Goal: Task Accomplishment & Management: Use online tool/utility

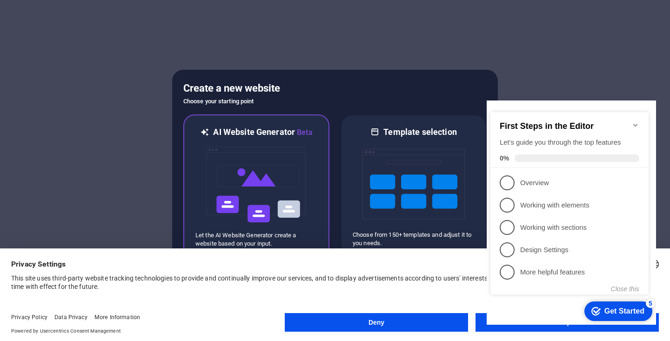
click at [257, 226] on img at bounding box center [256, 184] width 102 height 93
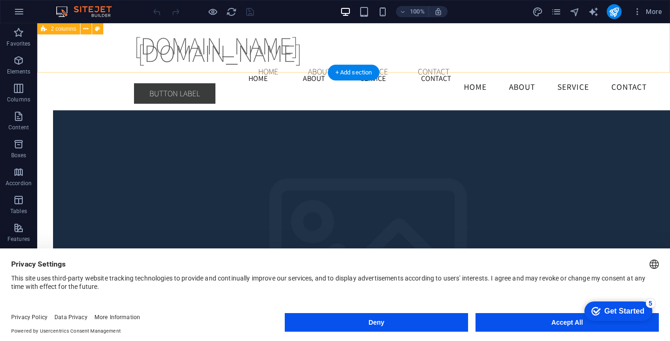
scroll to position [1687, 0]
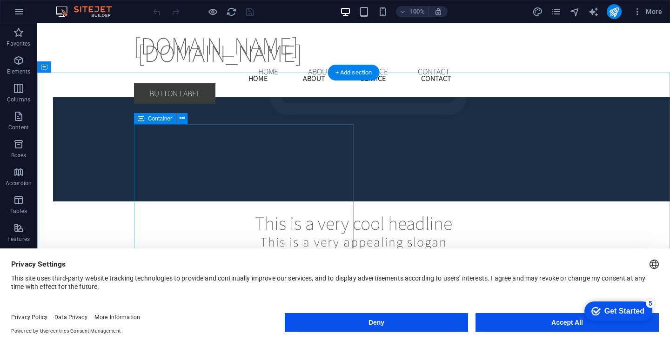
click at [0, 0] on button "Accept All" at bounding box center [0, 0] width 0 height 0
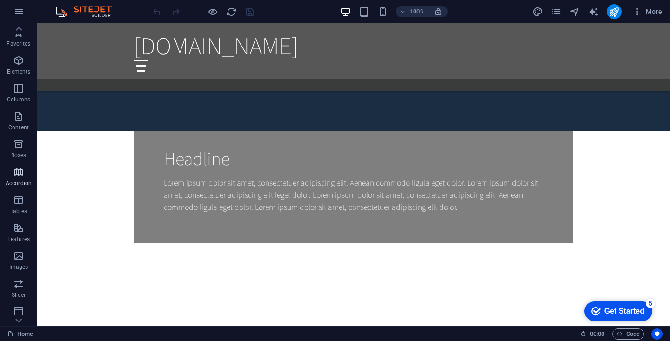
scroll to position [0, 0]
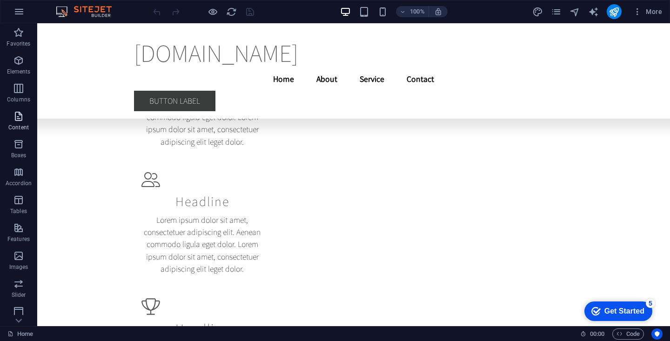
scroll to position [4861, 0]
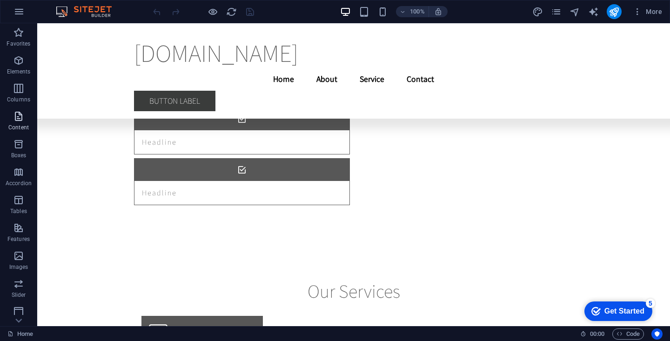
click at [18, 122] on span "Content" at bounding box center [18, 122] width 37 height 22
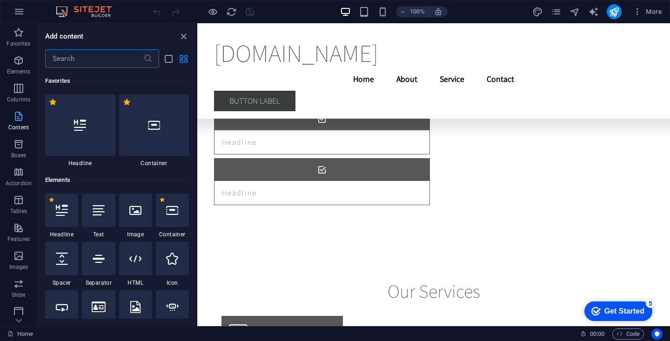
click at [18, 123] on span "Content" at bounding box center [18, 122] width 37 height 22
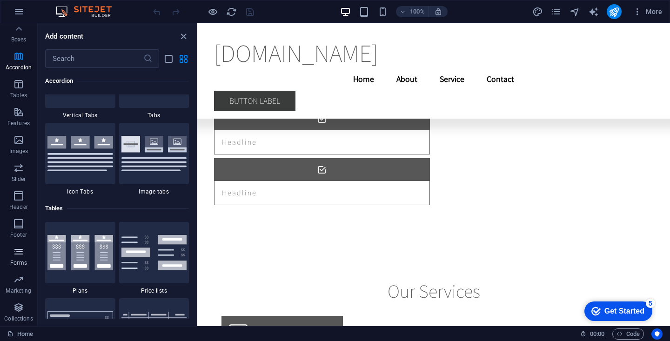
scroll to position [143, 0]
click at [18, 246] on icon "button" at bounding box center [18, 251] width 11 height 11
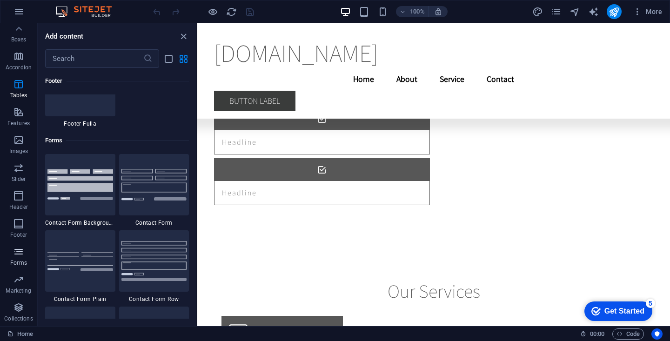
scroll to position [6790, 0]
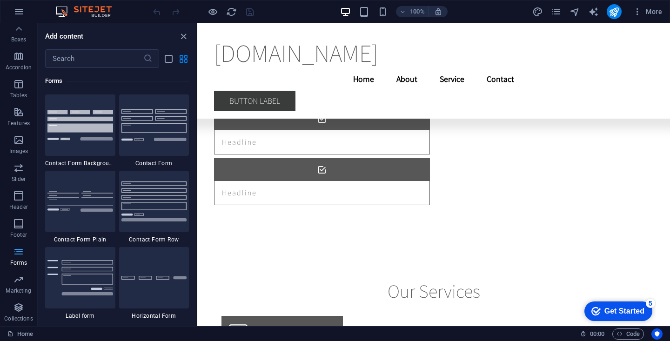
click at [18, 246] on icon "button" at bounding box center [18, 251] width 11 height 11
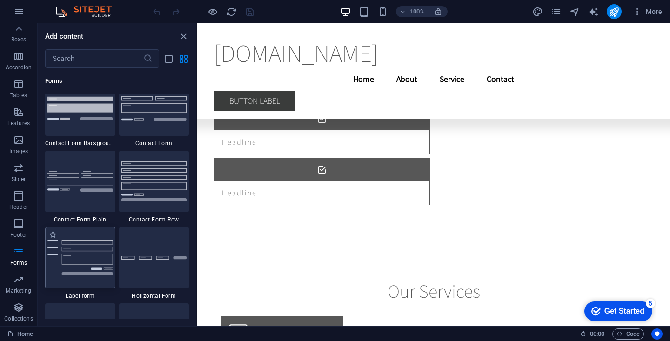
scroll to position [6807, 0]
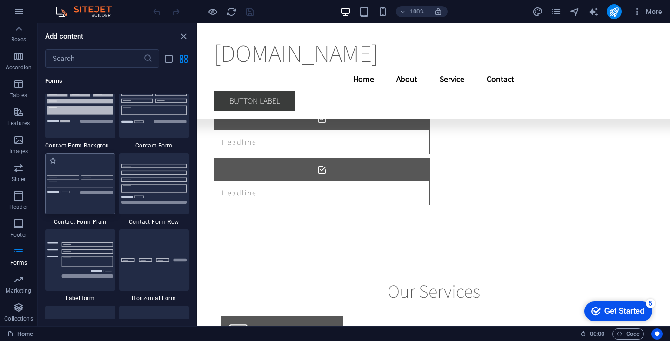
click at [76, 173] on img at bounding box center [80, 183] width 66 height 21
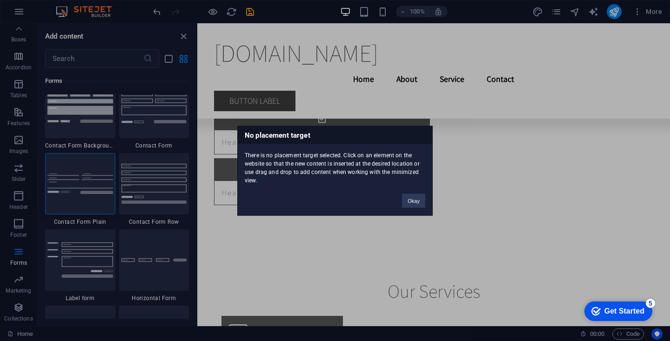
click at [77, 43] on div "No placement target There is no placement target selected. Click on an element …" at bounding box center [335, 170] width 670 height 341
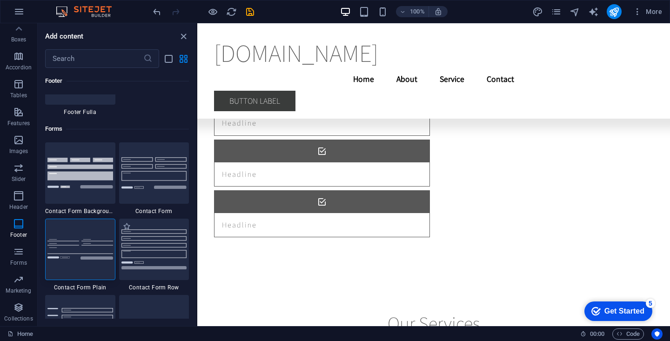
scroll to position [6741, 0]
click at [613, 310] on div "Get Started" at bounding box center [624, 311] width 40 height 8
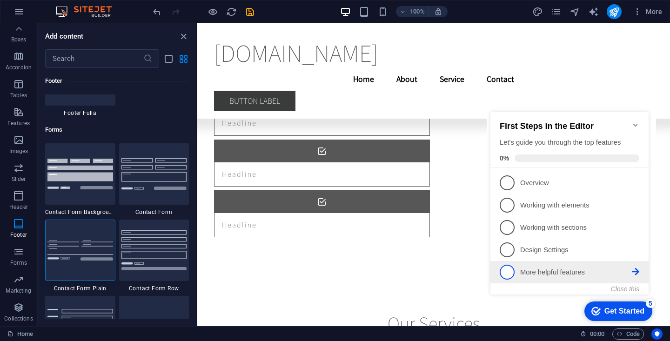
click at [508, 276] on span "5" at bounding box center [506, 272] width 15 height 15
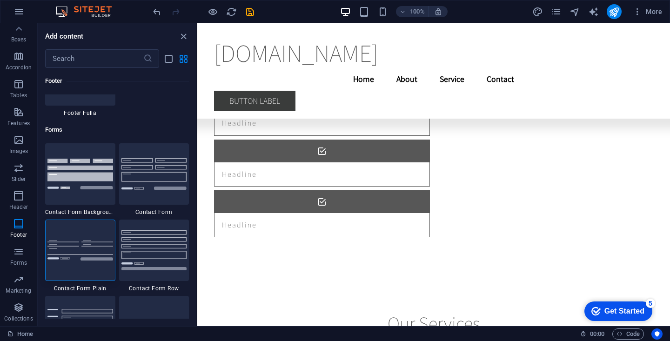
click at [612, 309] on div "Get Started" at bounding box center [624, 311] width 40 height 8
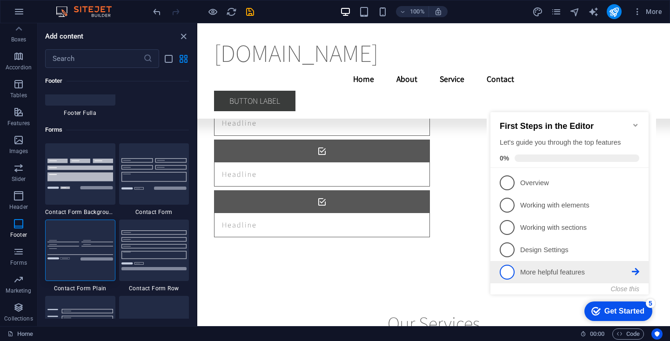
click at [511, 273] on span "5" at bounding box center [506, 272] width 15 height 15
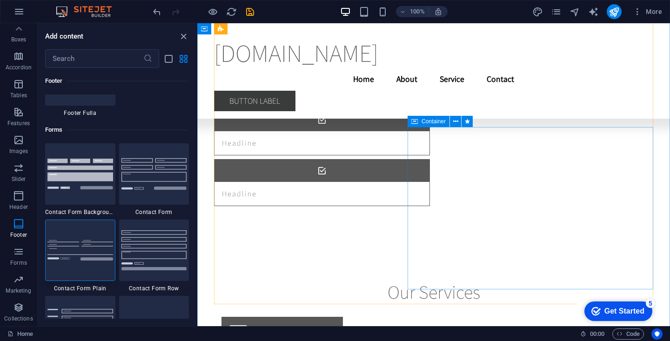
scroll to position [4687, 0]
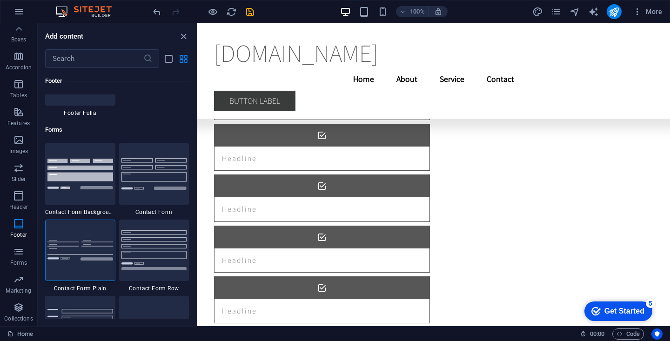
click at [612, 310] on div "Get Started" at bounding box center [624, 311] width 40 height 8
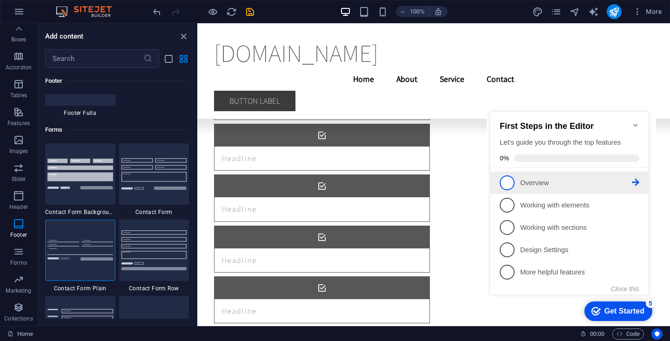
click at [534, 186] on p "Overview - incomplete" at bounding box center [576, 183] width 112 height 10
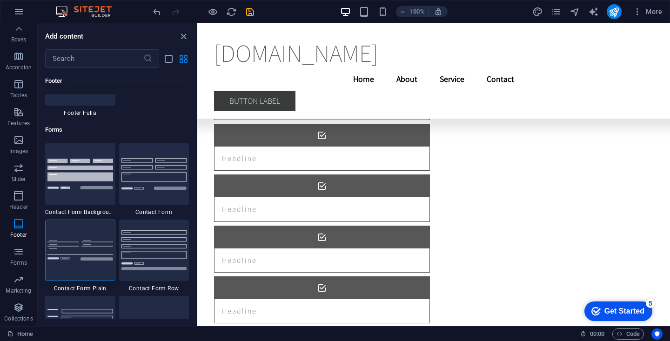
click at [618, 308] on div "Get Started" at bounding box center [624, 311] width 40 height 8
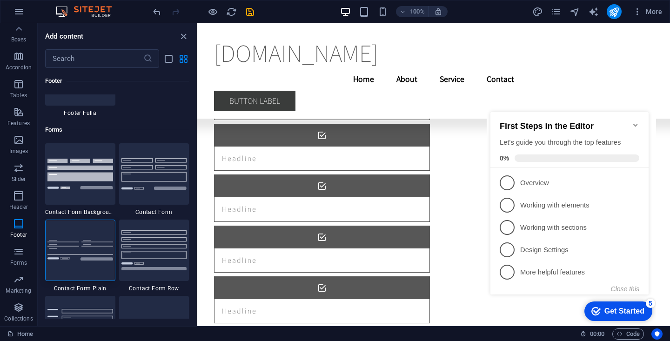
scroll to position [0, 0]
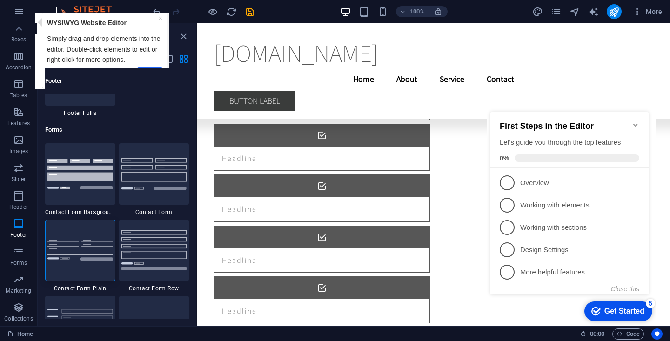
click at [152, 71] on link "Next" at bounding box center [149, 73] width 25 height 13
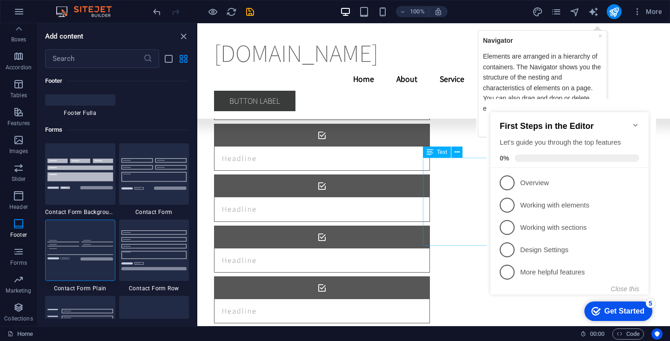
click at [638, 121] on icon "Minimize checklist" at bounding box center [635, 124] width 7 height 7
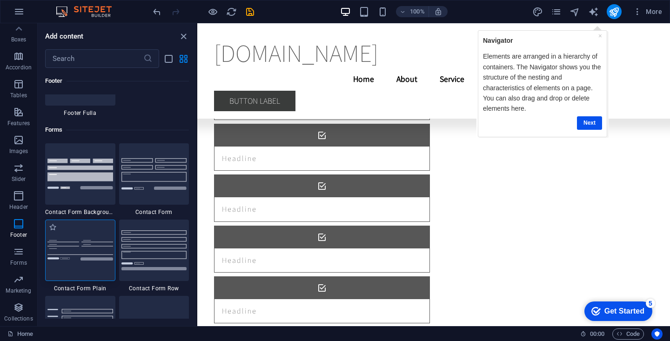
click at [87, 240] on img at bounding box center [80, 250] width 66 height 21
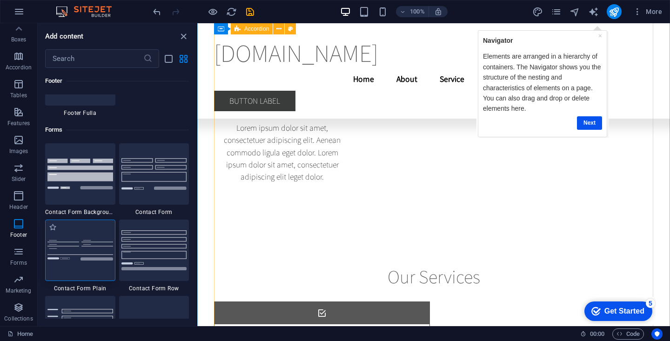
scroll to position [4385, 0]
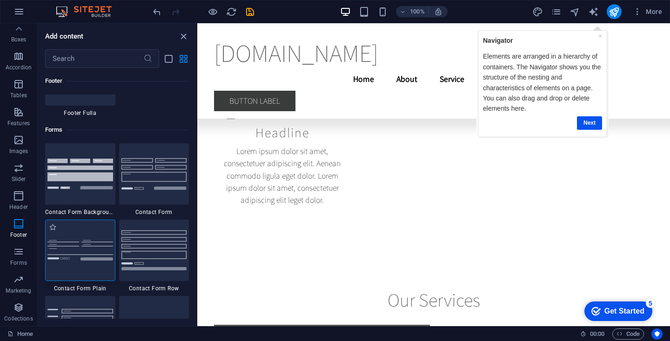
click at [87, 240] on img at bounding box center [80, 250] width 66 height 21
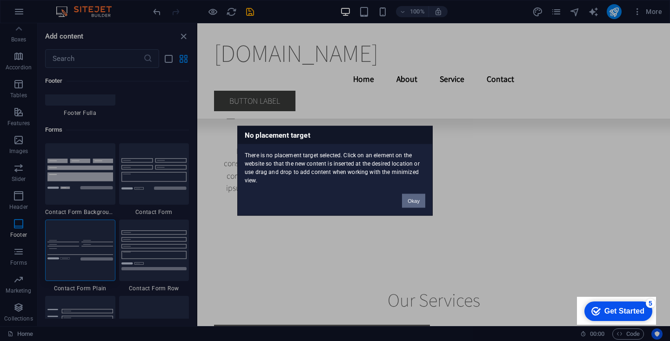
click at [151, 209] on div "No placement target There is no placement target selected. Click on an element …" at bounding box center [335, 170] width 670 height 341
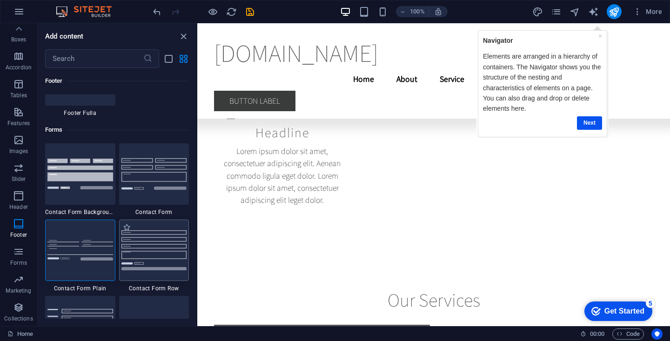
click at [164, 230] on img at bounding box center [154, 250] width 66 height 40
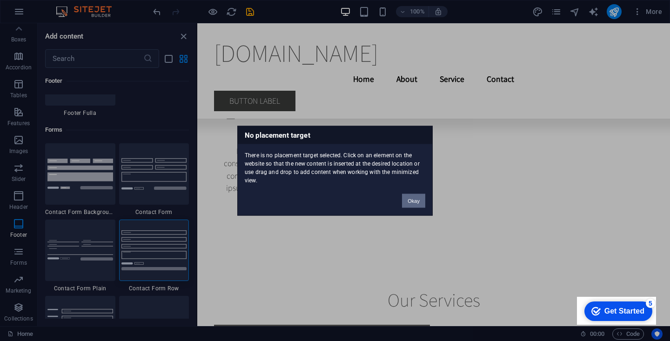
click at [410, 200] on button "Okay" at bounding box center [413, 200] width 23 height 14
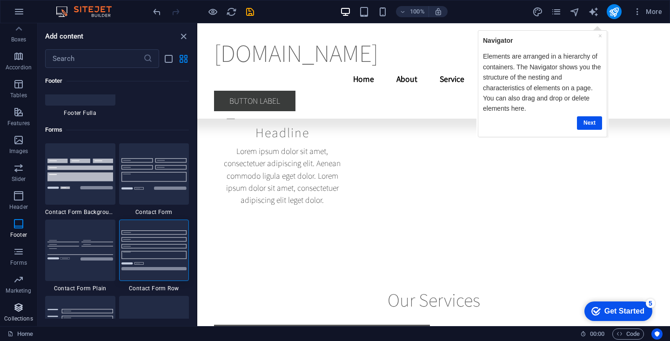
scroll to position [113, 0]
click at [21, 261] on p "Forms" at bounding box center [18, 264] width 17 height 7
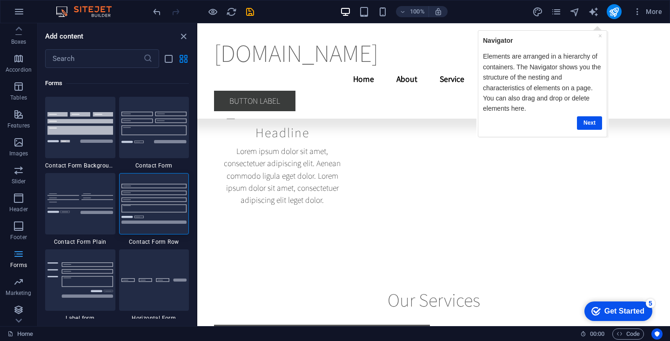
scroll to position [6790, 0]
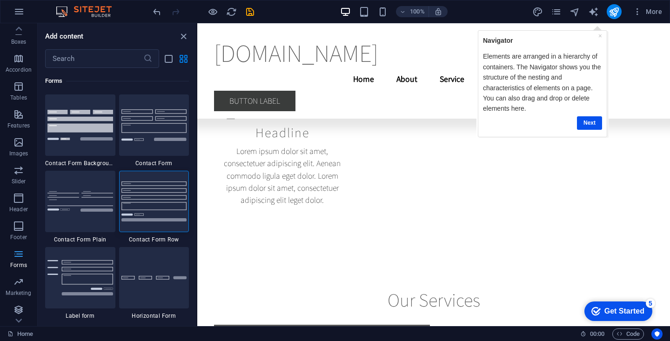
click at [21, 261] on p "Forms" at bounding box center [18, 264] width 17 height 7
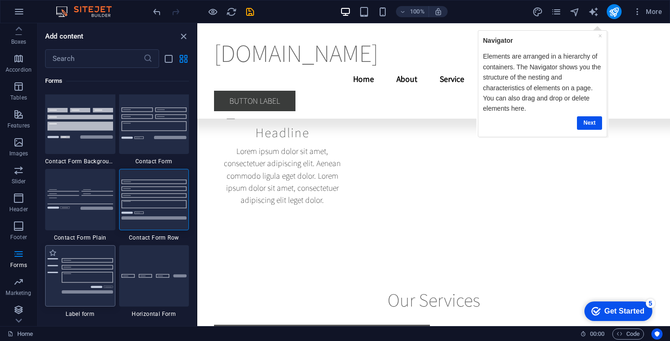
scroll to position [6777, 0]
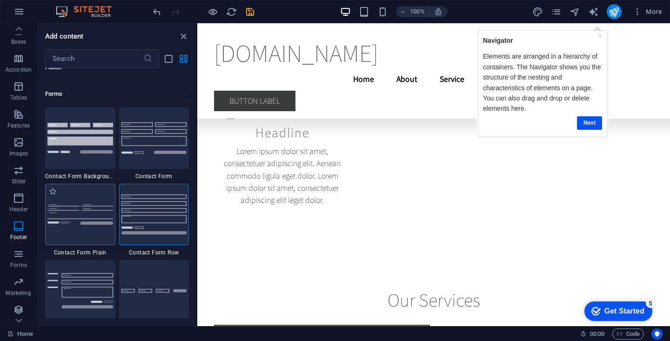
click at [82, 204] on img at bounding box center [80, 214] width 66 height 21
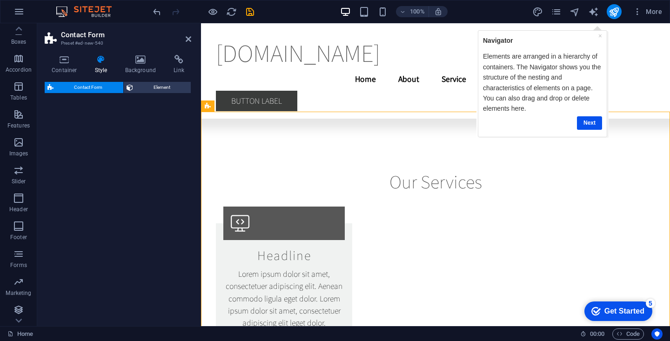
scroll to position [29, 0]
select select "rem"
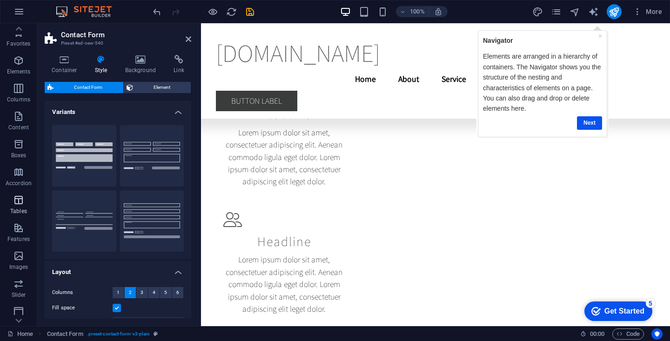
scroll to position [0, 0]
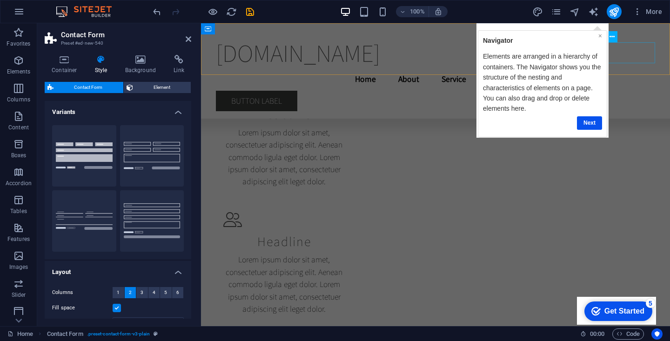
click at [598, 37] on link "×" at bounding box center [600, 35] width 4 height 7
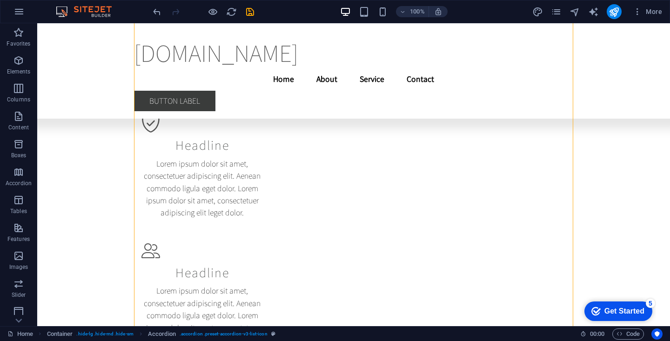
scroll to position [4288, 0]
